Goal: Task Accomplishment & Management: Use online tool/utility

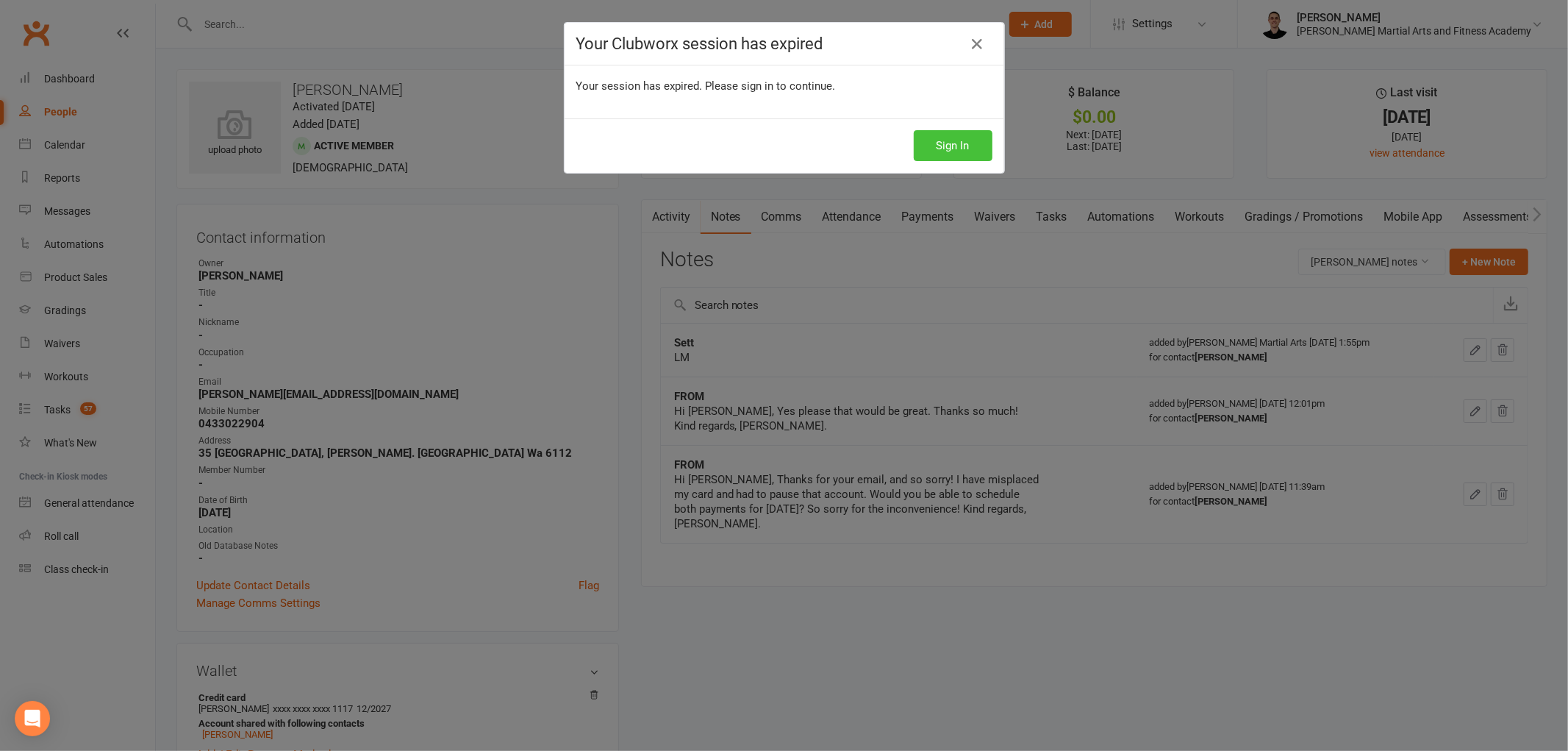
click at [958, 138] on button "Sign In" at bounding box center [953, 145] width 79 height 31
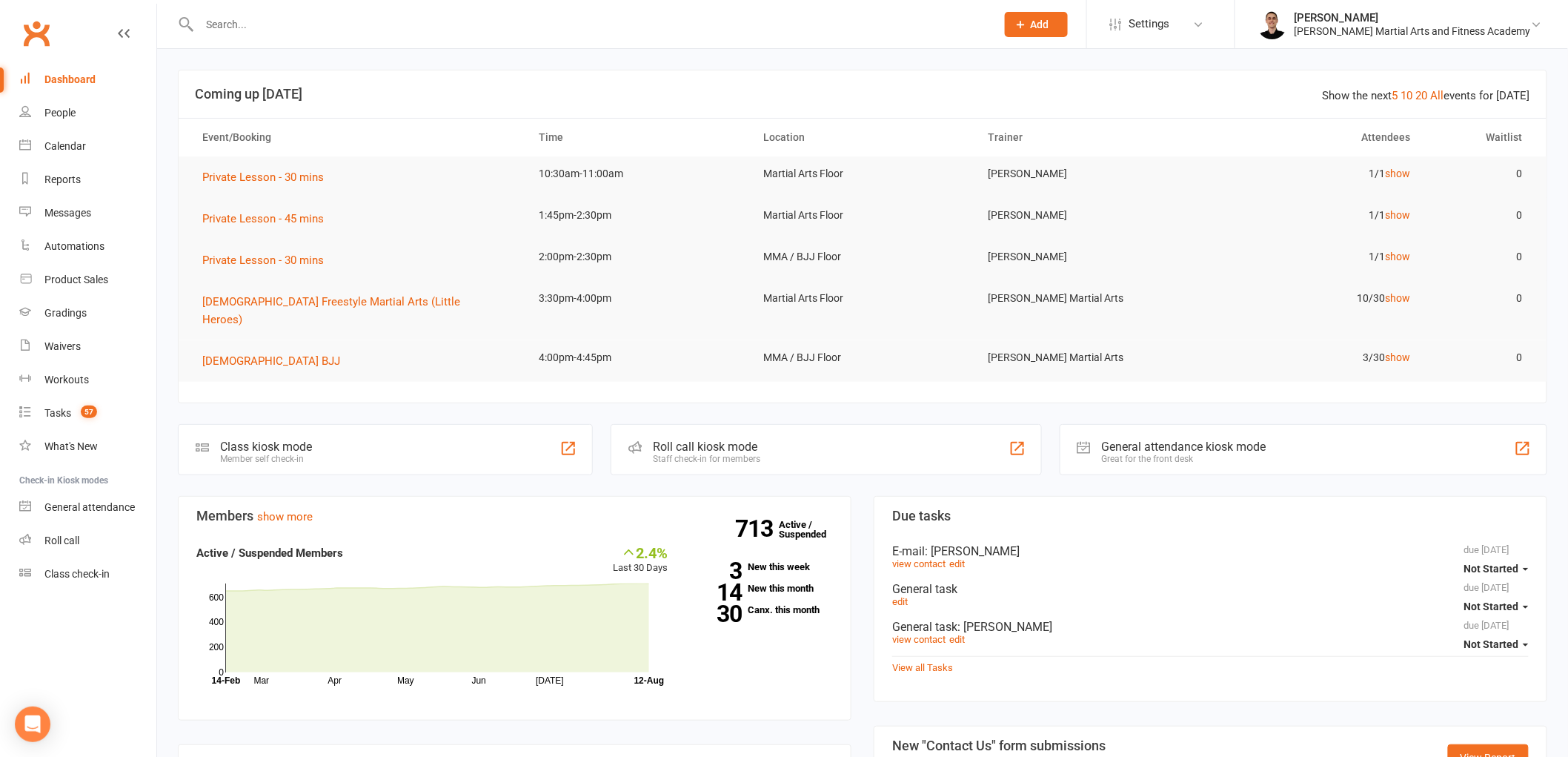
click at [269, 25] on input "text" at bounding box center [591, 25] width 791 height 20
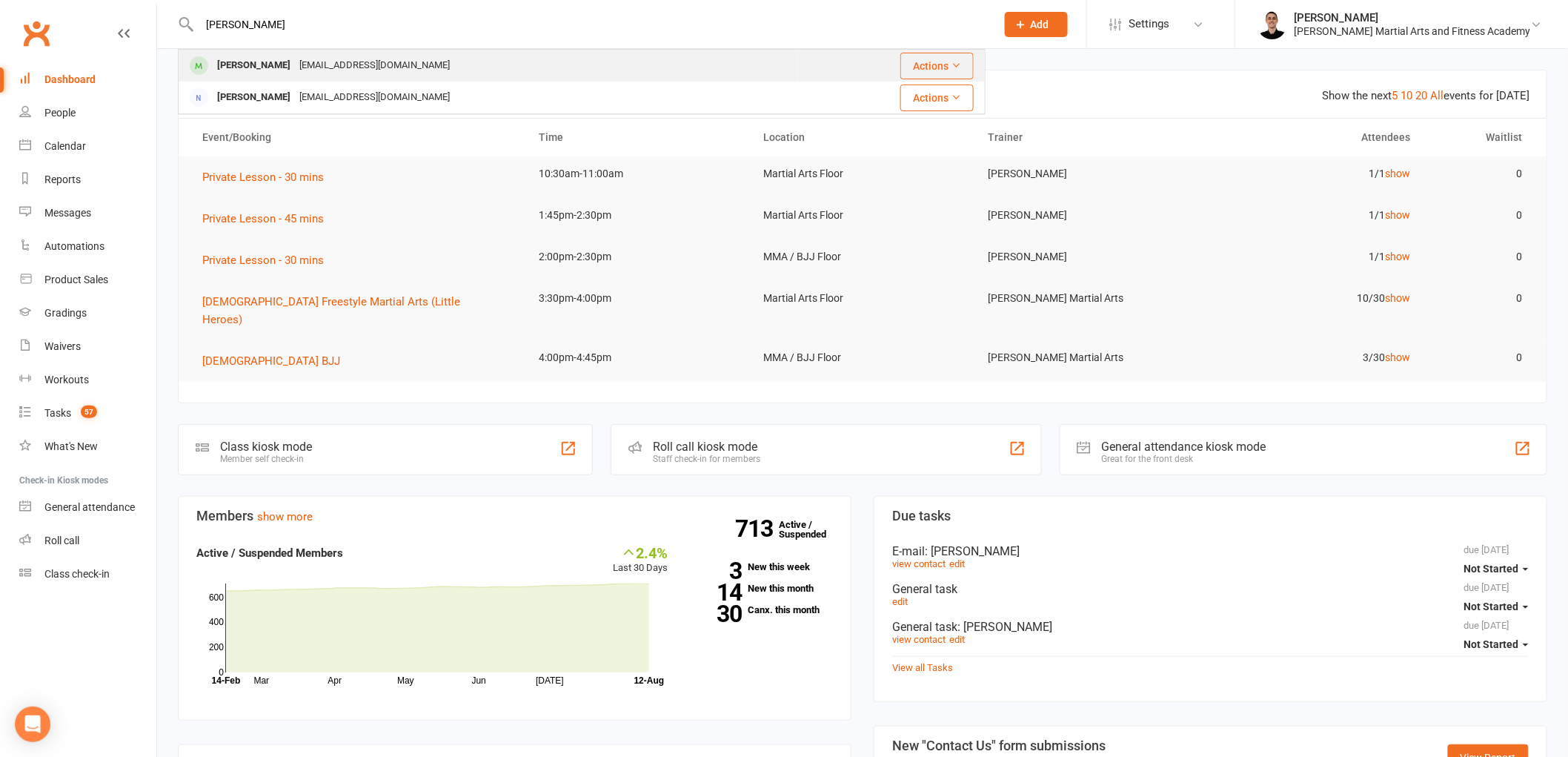
type input "[PERSON_NAME]"
click at [302, 66] on div "[EMAIL_ADDRESS][DOMAIN_NAME]" at bounding box center [374, 65] width 159 height 21
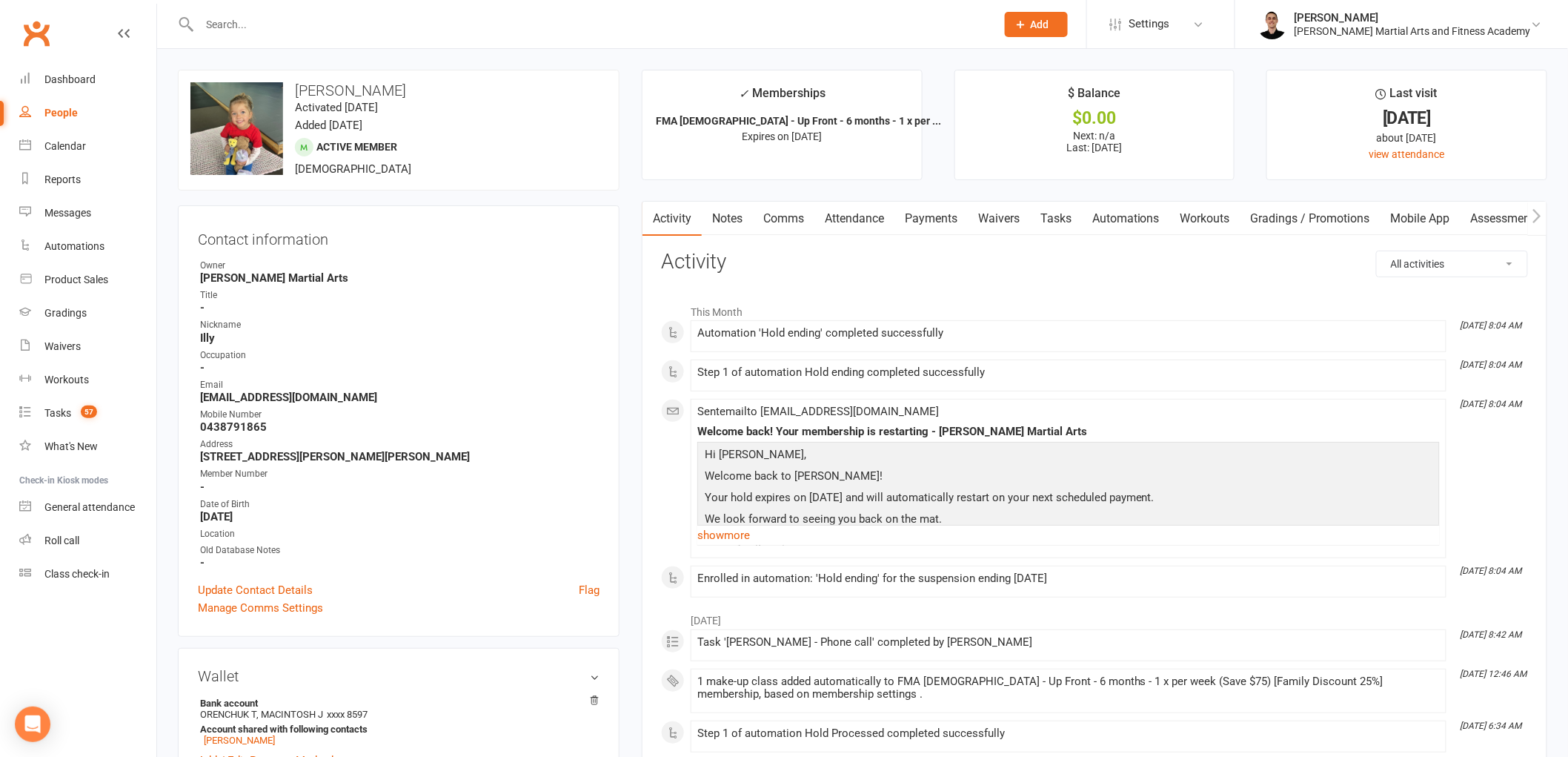
click at [870, 211] on link "Attendance" at bounding box center [854, 218] width 80 height 34
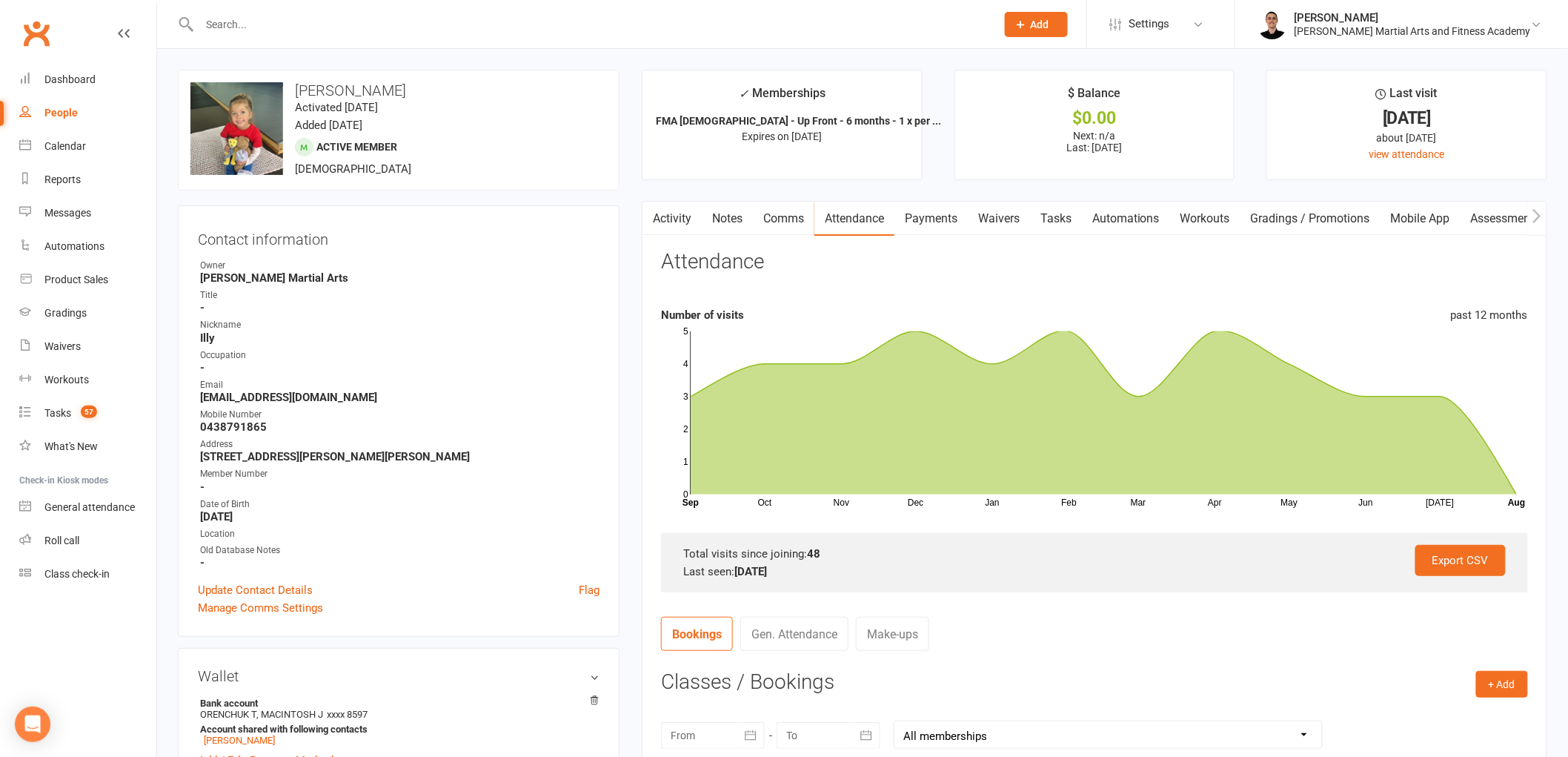
click at [933, 228] on link "Payments" at bounding box center [931, 218] width 73 height 34
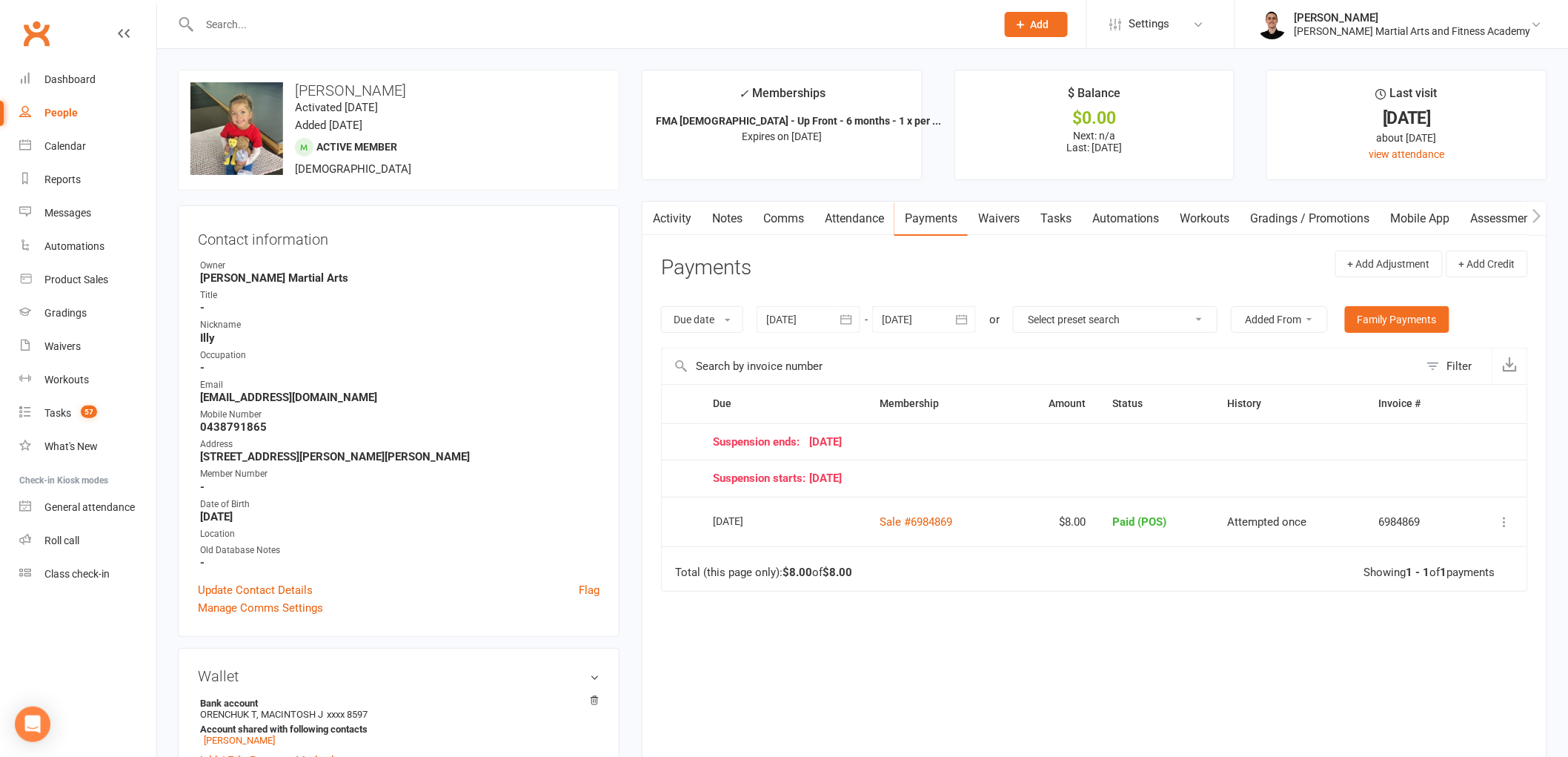
click at [739, 227] on link "Notes" at bounding box center [727, 218] width 51 height 34
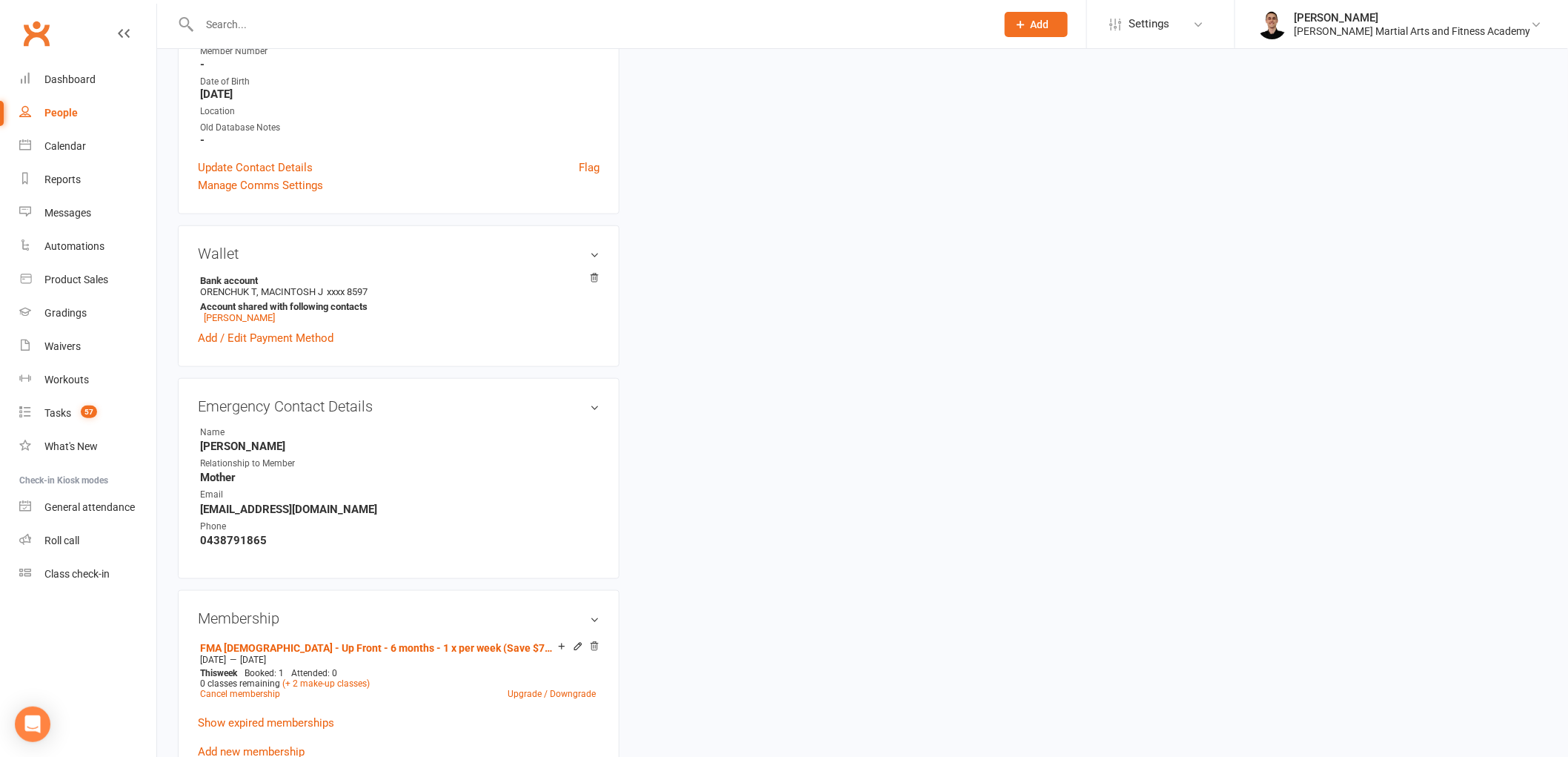
scroll to position [494, 0]
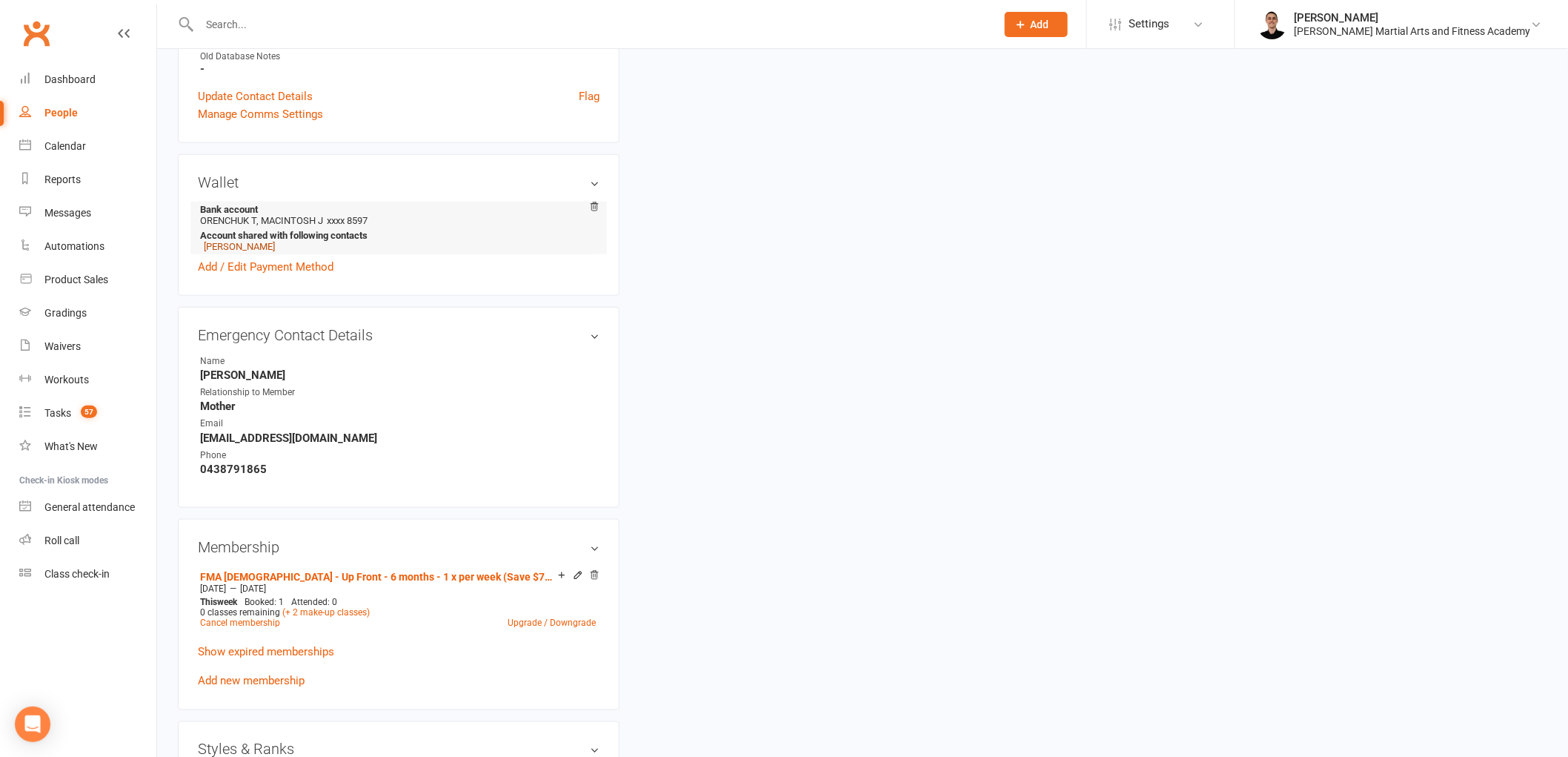
click at [265, 246] on link "[PERSON_NAME]" at bounding box center [239, 246] width 71 height 11
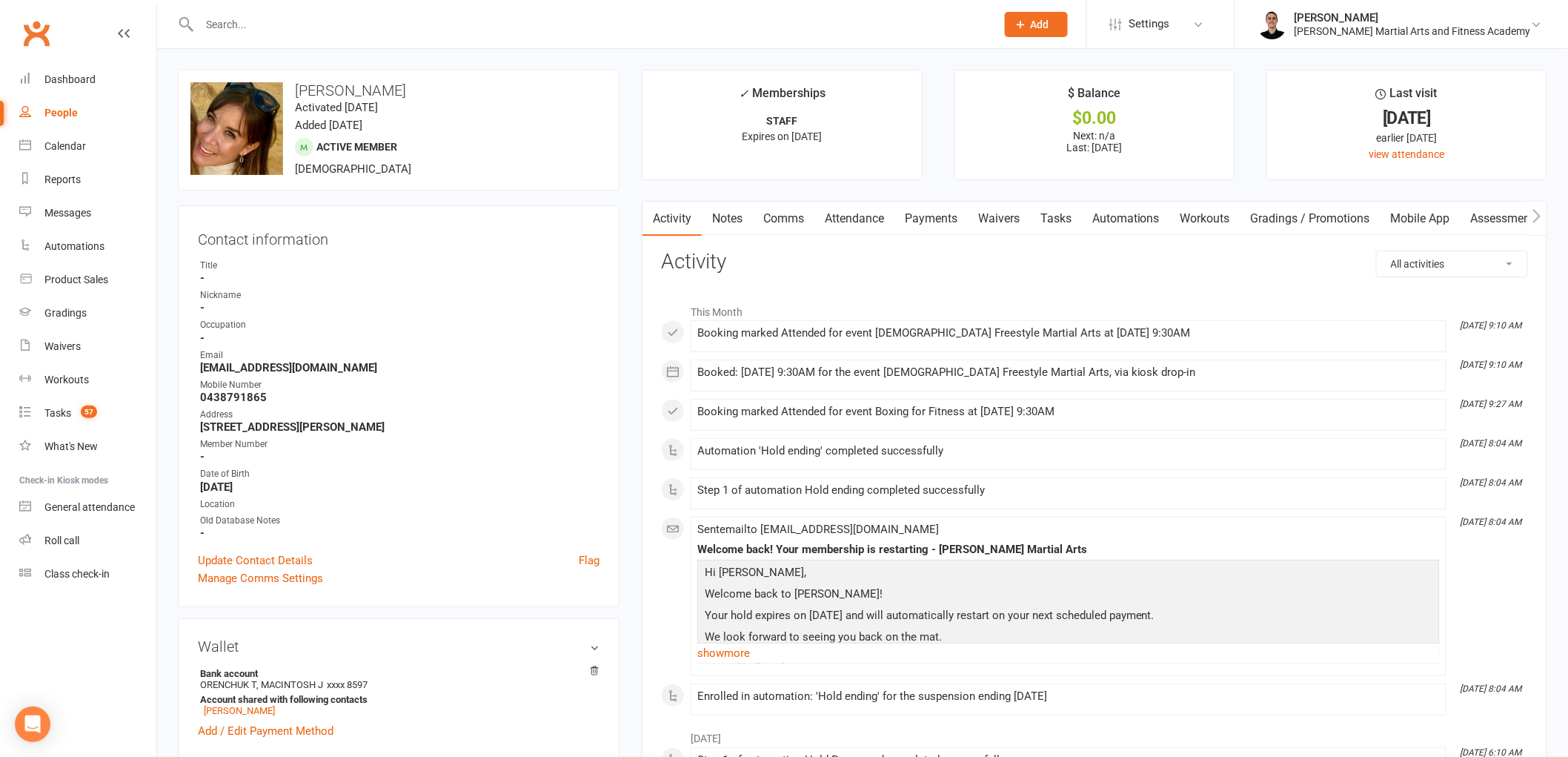
click at [858, 220] on link "Attendance" at bounding box center [854, 218] width 80 height 34
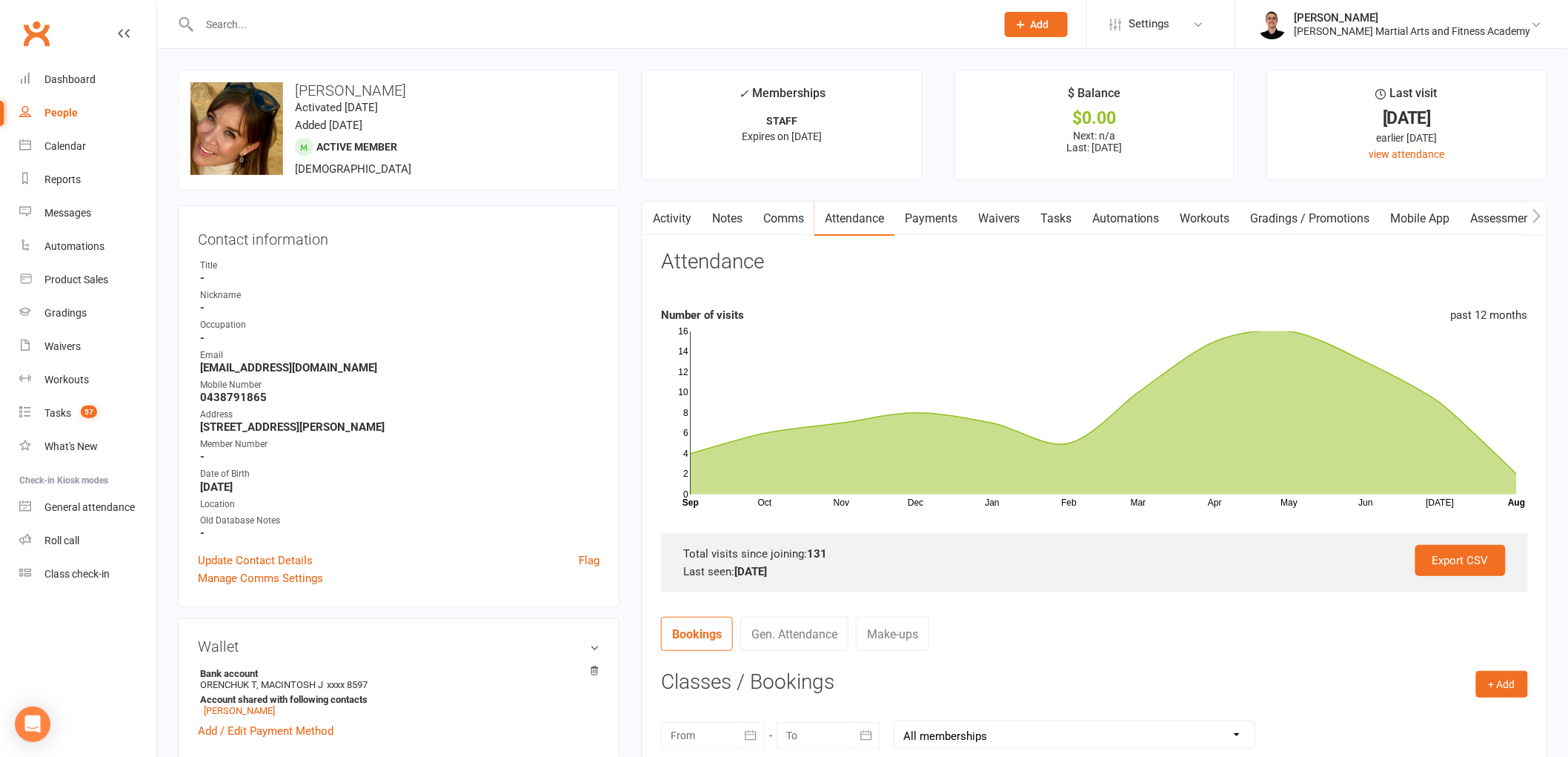
click at [1052, 205] on link "Tasks" at bounding box center [1055, 218] width 52 height 34
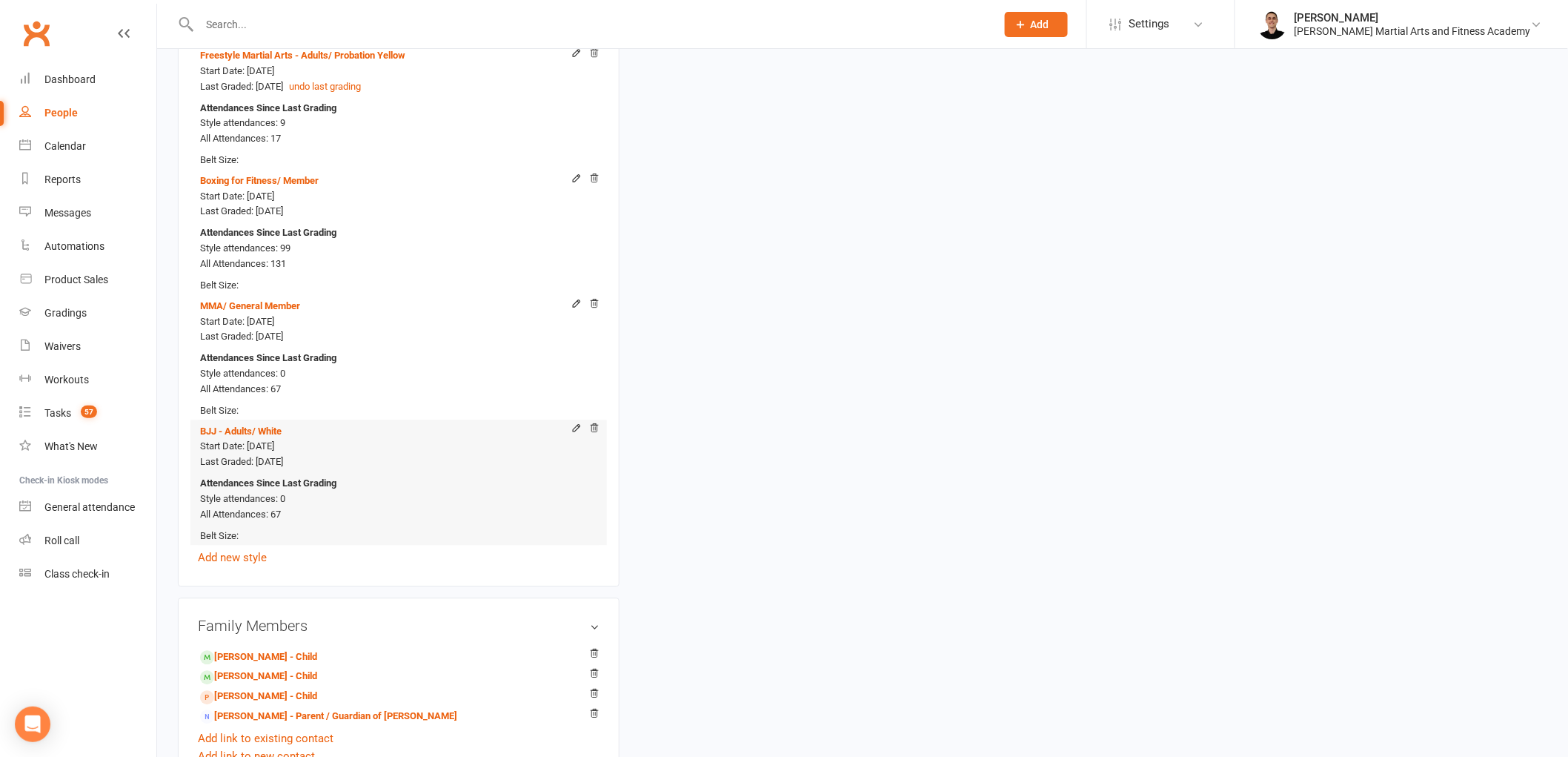
scroll to position [1482, 0]
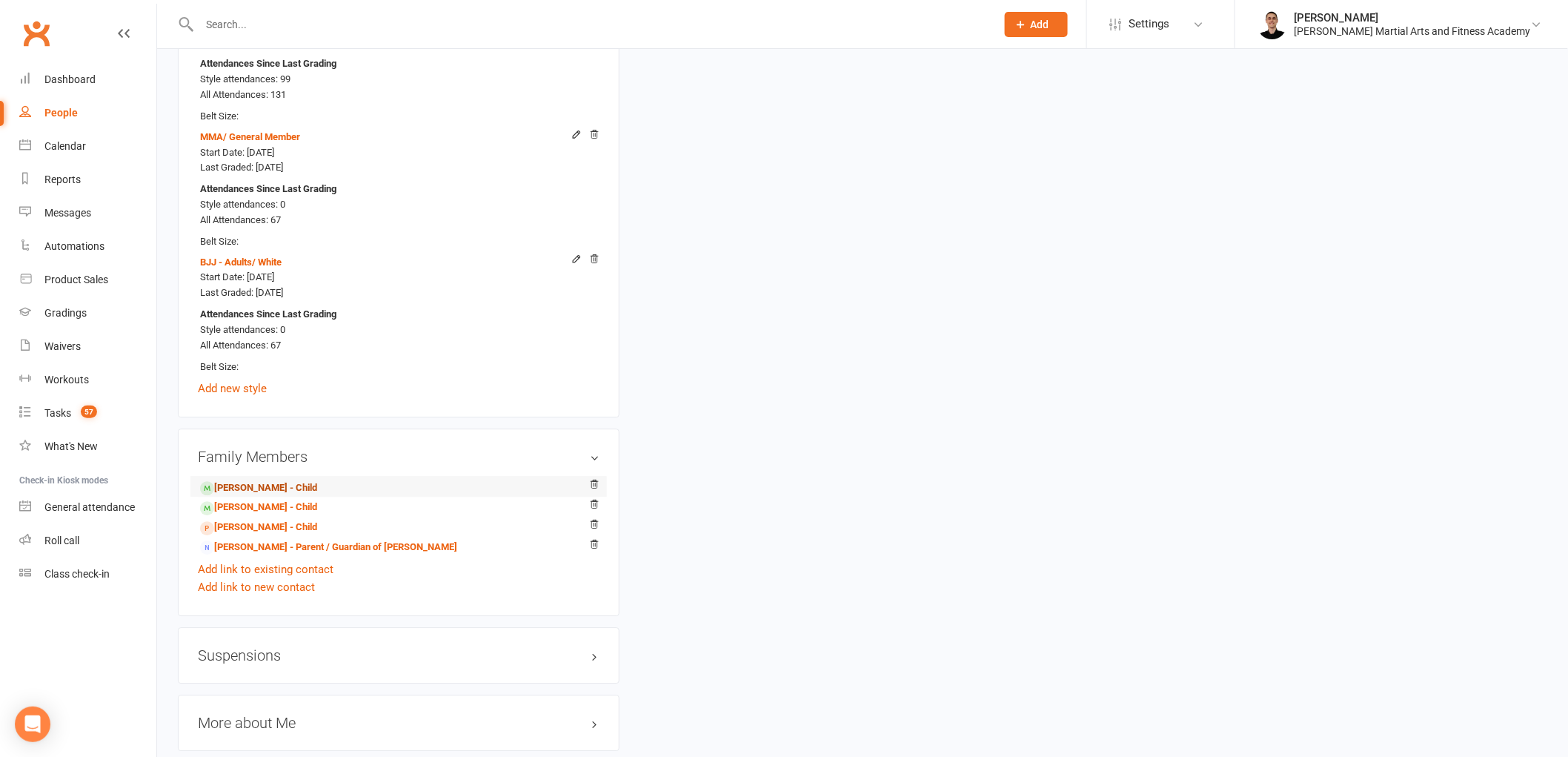
click at [263, 489] on link "[PERSON_NAME] - Child" at bounding box center [258, 488] width 117 height 15
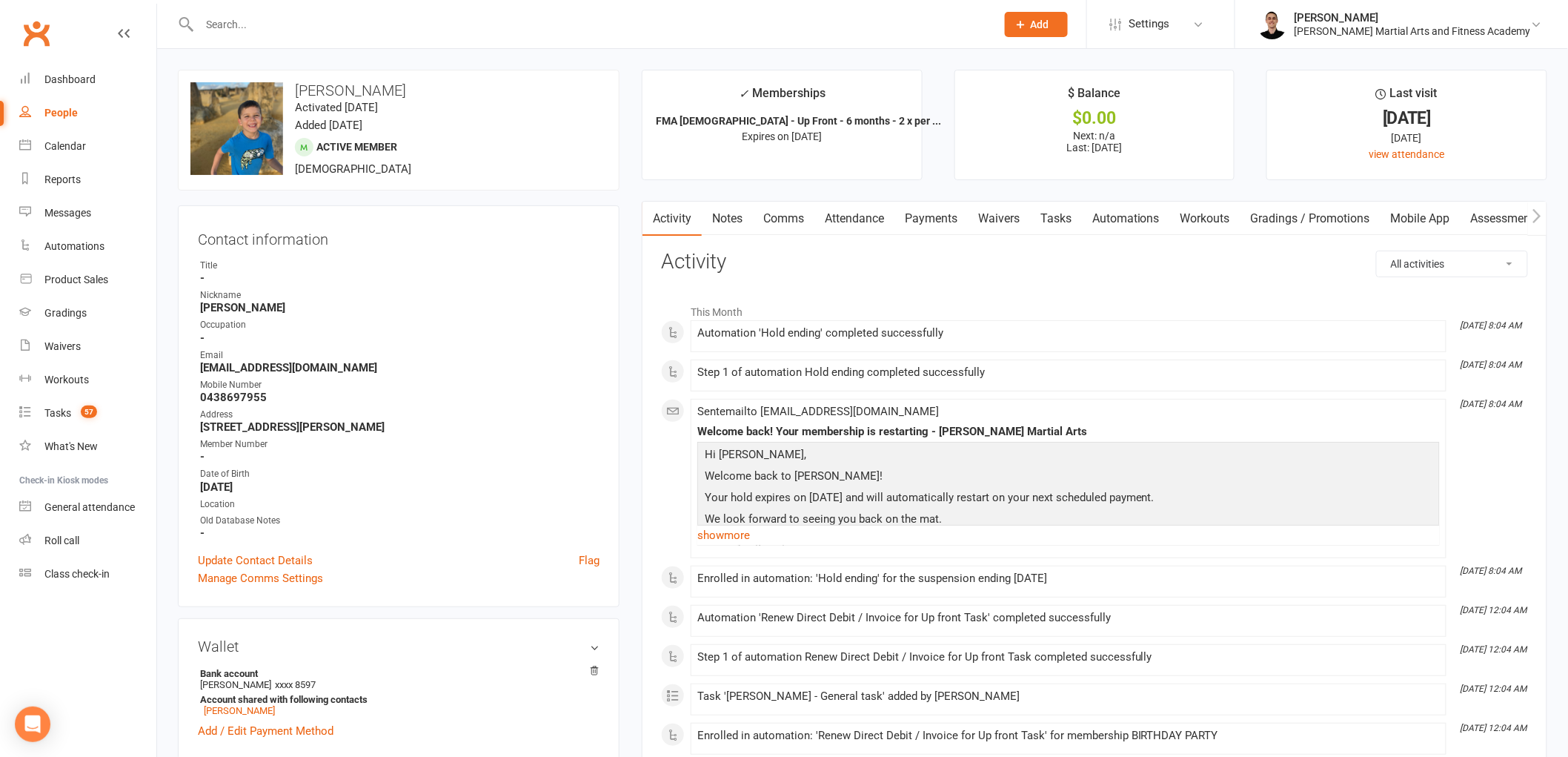
click at [879, 218] on link "Attendance" at bounding box center [854, 218] width 80 height 34
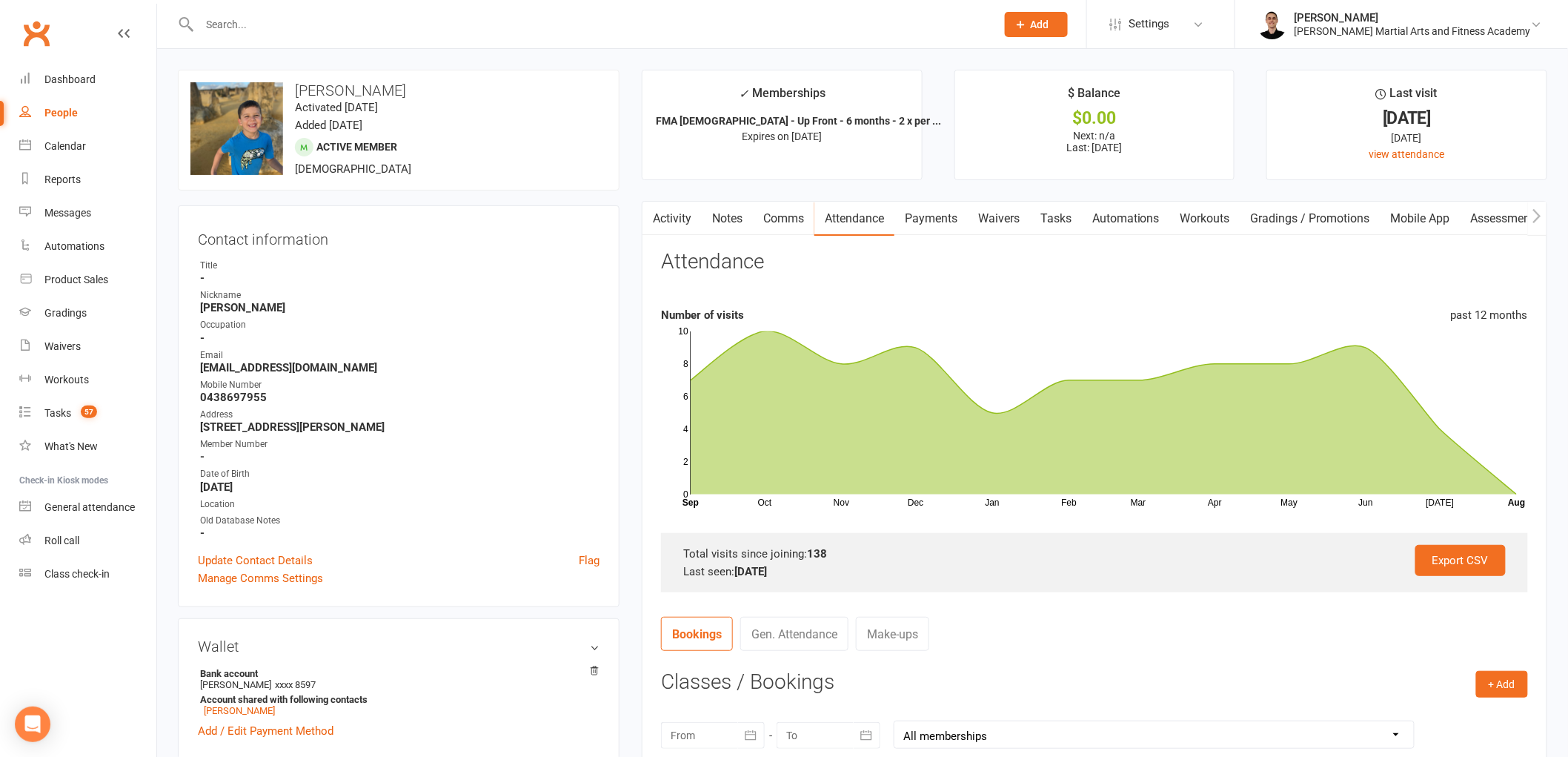
click at [729, 211] on link "Notes" at bounding box center [727, 218] width 51 height 34
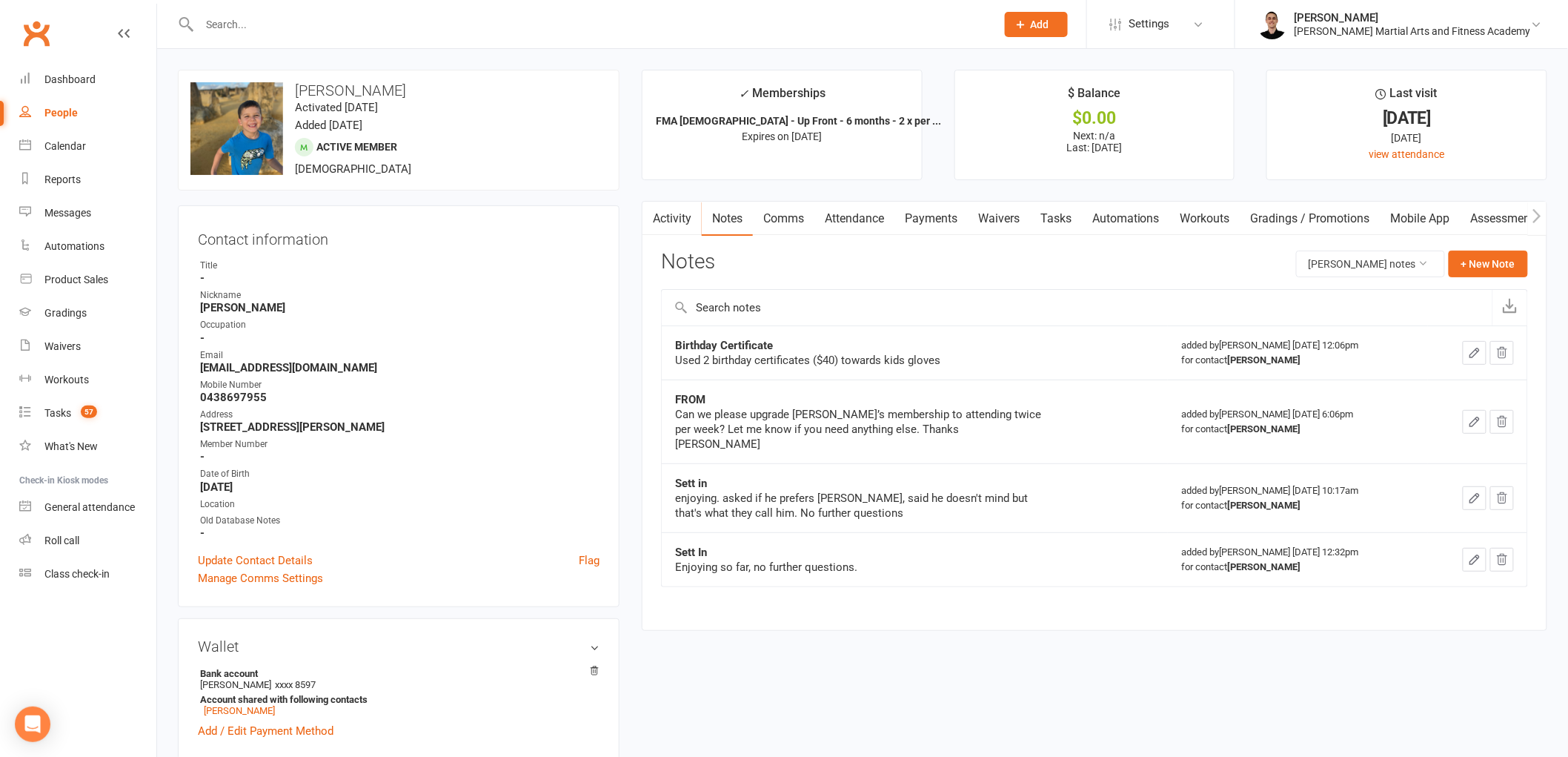
click at [657, 224] on button "button" at bounding box center [652, 217] width 19 height 33
click at [678, 224] on link "Activity" at bounding box center [672, 218] width 60 height 34
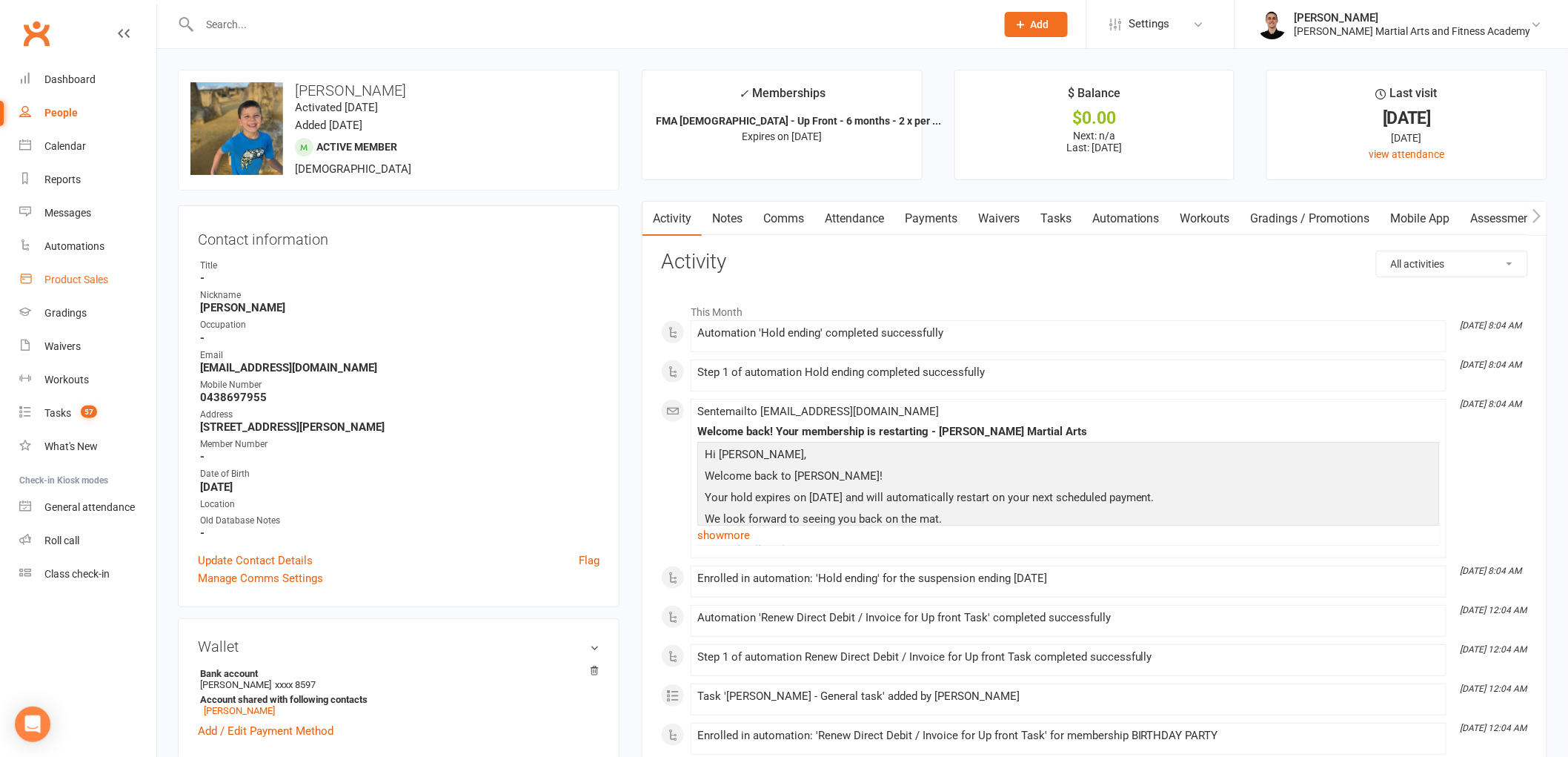
click at [68, 278] on div "Product Sales" at bounding box center [76, 280] width 64 height 12
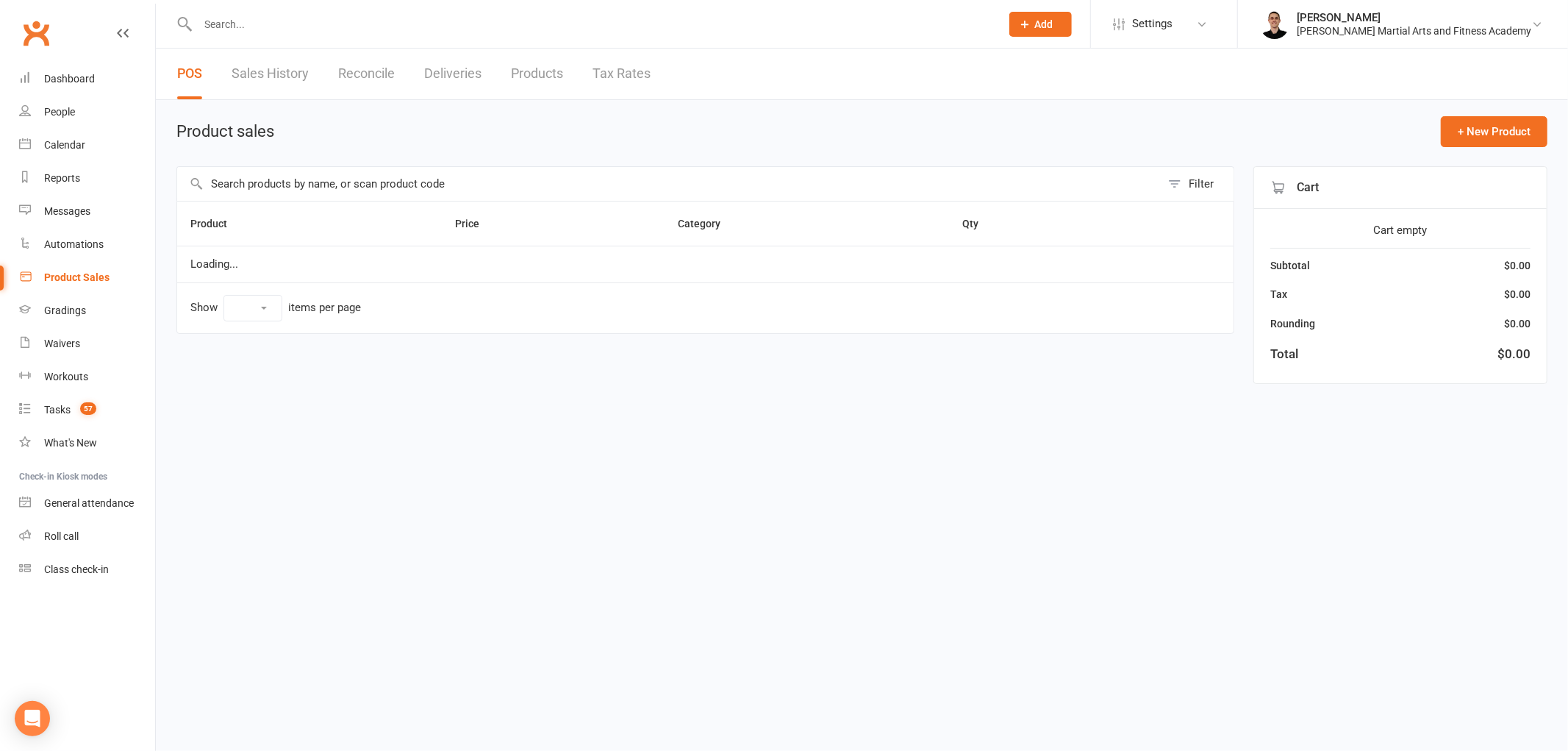
select select "100"
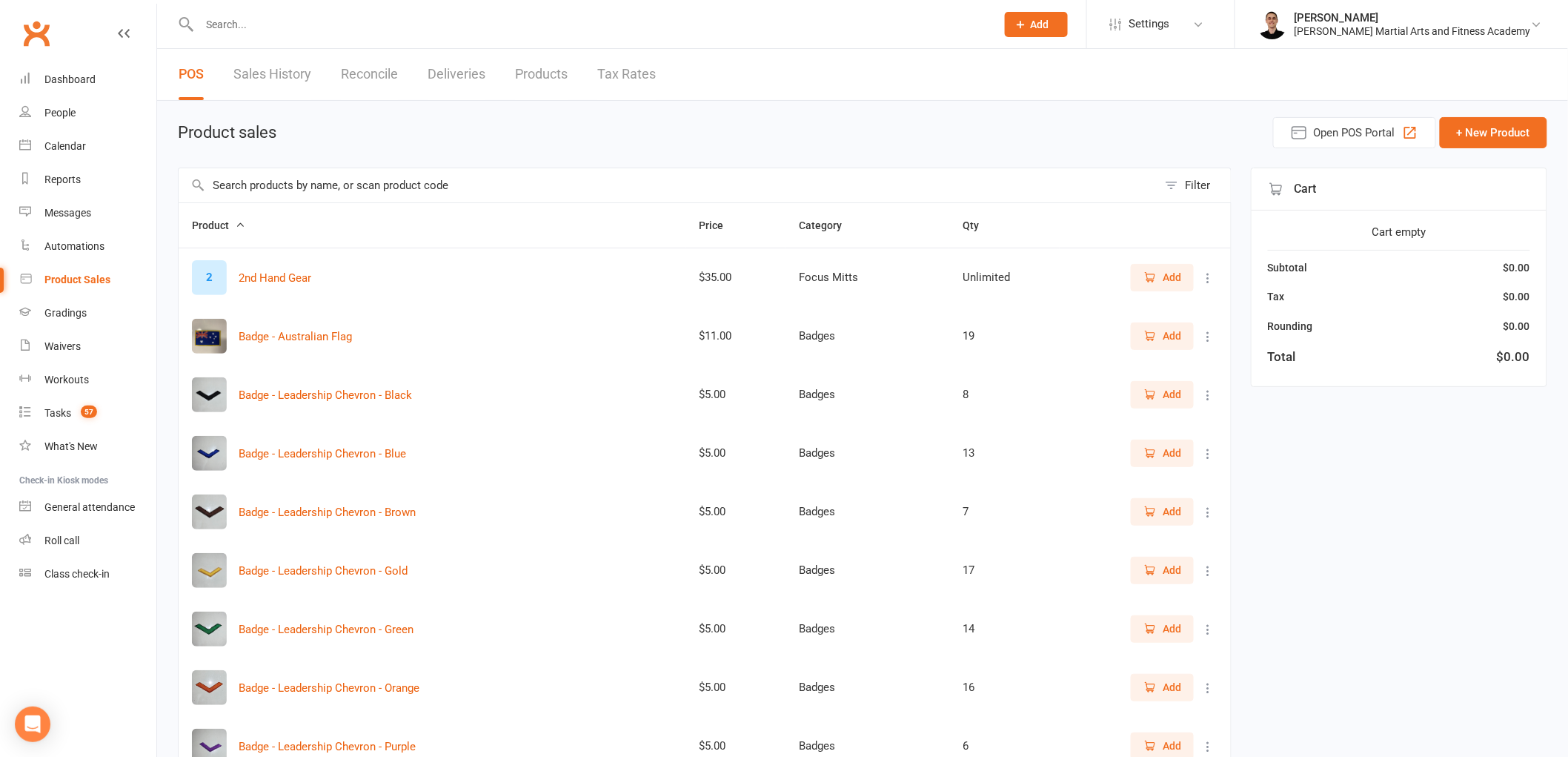
click at [609, 190] on input "text" at bounding box center [668, 185] width 978 height 34
type input "disco"
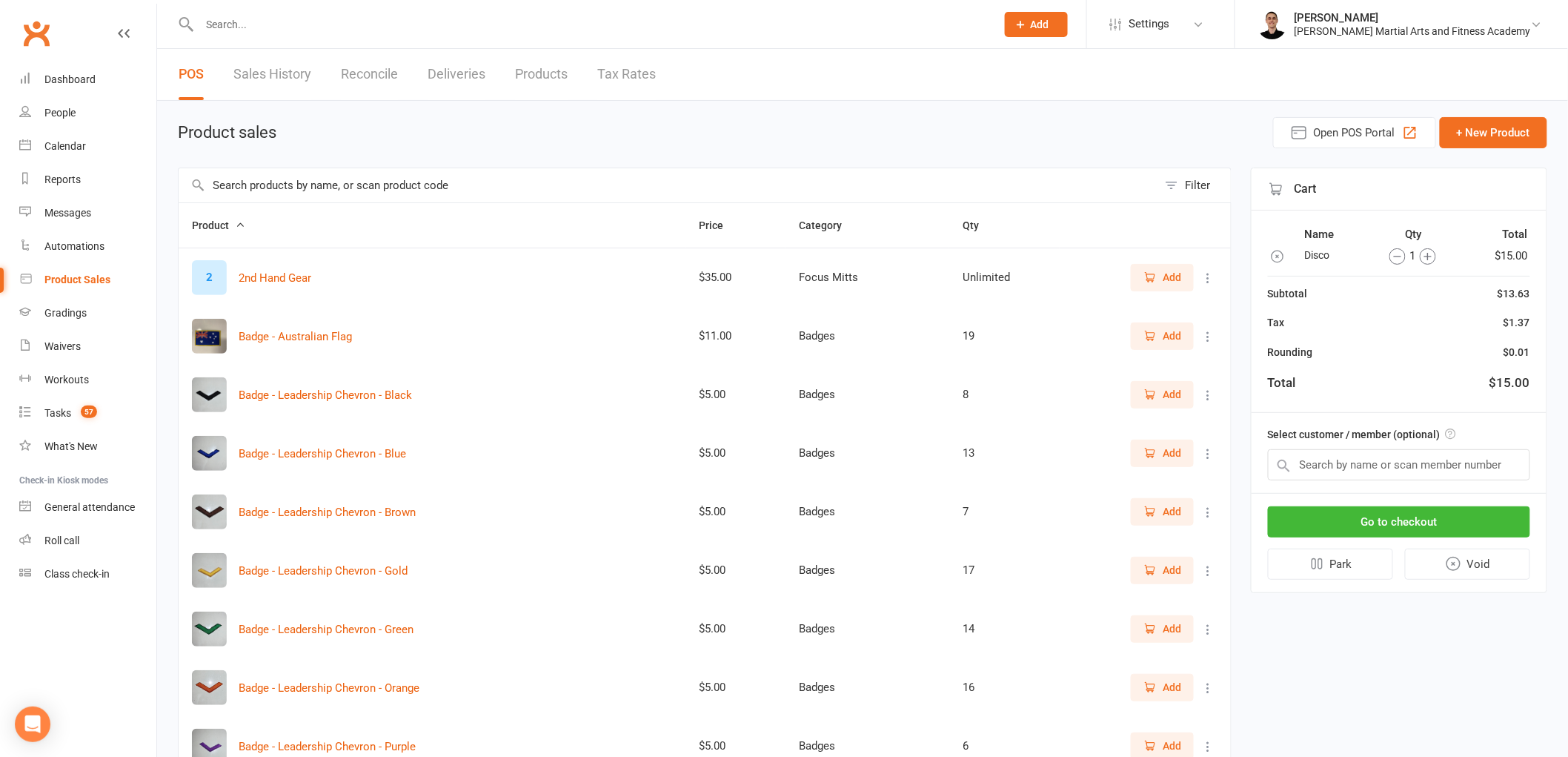
click at [1274, 257] on icon "button" at bounding box center [1277, 256] width 14 height 14
